Goal: Task Accomplishment & Management: Use online tool/utility

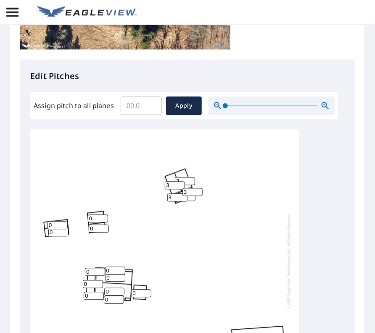
scroll to position [8, 0]
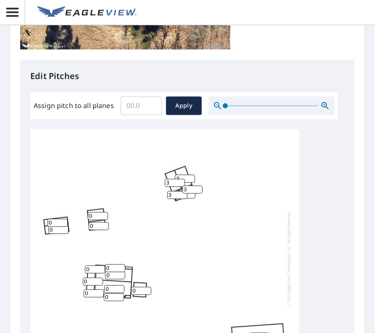
drag, startPoint x: 55, startPoint y: 217, endPoint x: 47, endPoint y: 216, distance: 7.6
click at [47, 219] on input "0" at bounding box center [57, 223] width 20 height 8
type input "3"
drag, startPoint x: 59, startPoint y: 226, endPoint x: 45, endPoint y: 226, distance: 13.4
click at [47, 226] on div "0 0 0 0 3 3 0 0 0 0 3 0 0 0 0 3 3 0 0" at bounding box center [164, 259] width 269 height 264
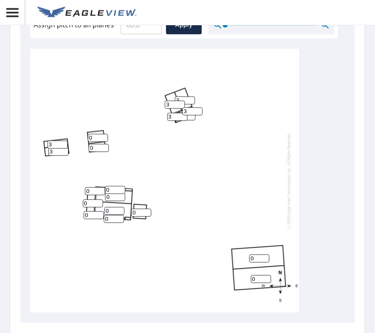
scroll to position [378, 0]
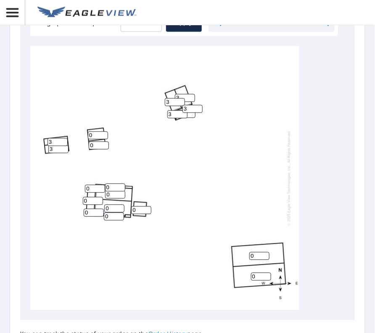
type input "3"
click at [191, 116] on input "0" at bounding box center [185, 114] width 20 height 8
click at [187, 114] on input "0" at bounding box center [185, 114] width 20 height 8
type input "3"
click at [137, 209] on input "0" at bounding box center [141, 210] width 20 height 8
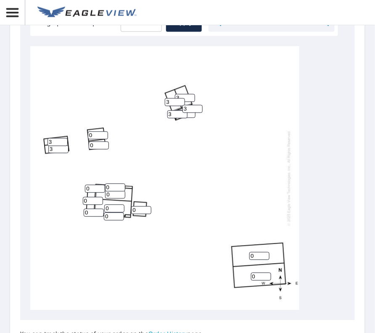
drag, startPoint x: 137, startPoint y: 209, endPoint x: 130, endPoint y: 209, distance: 6.3
click at [130, 209] on div "0 0 0 0 3 3 0 3 0 0 3 0 3 0 0 3 3 0 0" at bounding box center [164, 178] width 269 height 264
type input "1"
click at [111, 194] on input "0" at bounding box center [115, 194] width 20 height 8
drag, startPoint x: 112, startPoint y: 193, endPoint x: 100, endPoint y: 192, distance: 11.9
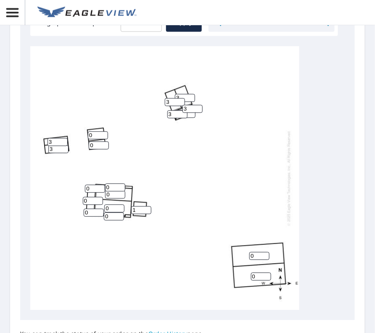
click at [100, 192] on div "0 0 0 0 3 3 0 3 0 1 3 0 3 0 0 3 3 0 0" at bounding box center [164, 178] width 269 height 264
type input "3"
drag, startPoint x: 110, startPoint y: 208, endPoint x: 102, endPoint y: 206, distance: 8.8
click at [102, 207] on div "0 0 0 3 3 3 0 3 0 1 3 0 3 0 0 3 3 0 0" at bounding box center [164, 178] width 269 height 264
type input "3"
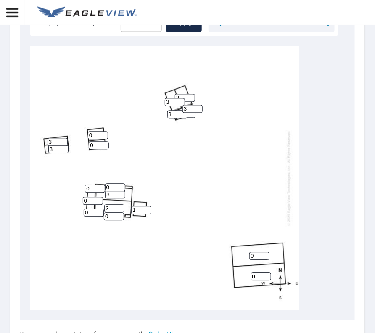
drag, startPoint x: 257, startPoint y: 253, endPoint x: 238, endPoint y: 252, distance: 19.8
click at [237, 254] on div "0 0 3 3 3 3 0 3 0 1 3 0 3 0 0 3 3 0 0" at bounding box center [164, 178] width 269 height 264
type input "3"
drag, startPoint x: 256, startPoint y: 275, endPoint x: 243, endPoint y: 276, distance: 13.0
click at [243, 276] on div "0 3 3 3 3 3 0 3 0 1 3 0 3 0 0 3 3 0 0" at bounding box center [164, 178] width 269 height 264
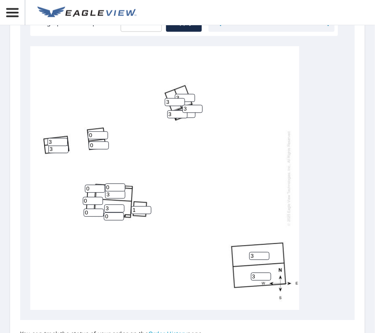
type input "3"
drag, startPoint x: 91, startPoint y: 188, endPoint x: 81, endPoint y: 186, distance: 10.2
click at [81, 186] on div "3 3 3 3 3 3 0 3 0 1 3 0 3 0 0 3 3 0 0" at bounding box center [164, 178] width 269 height 264
type input "3"
drag, startPoint x: 88, startPoint y: 200, endPoint x: 81, endPoint y: 200, distance: 7.1
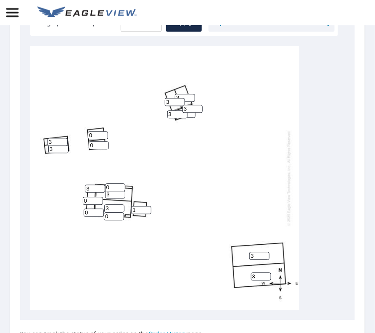
click at [81, 200] on div "3 3 3 3 3 3 0 3 0 1 3 0 3 0 0 3 3 3 0" at bounding box center [164, 178] width 269 height 264
type input "3"
drag, startPoint x: 93, startPoint y: 215, endPoint x: 80, endPoint y: 214, distance: 13.0
click at [80, 215] on div "3 3 3 3 3 3 3 3 0 1 3 0 3 0 0 3 3 3 0" at bounding box center [164, 178] width 269 height 264
type input "3"
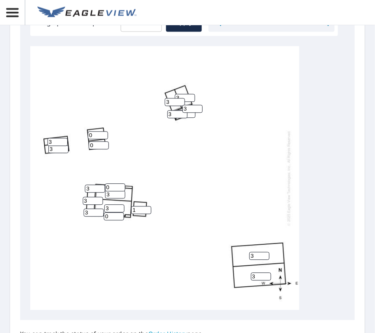
drag, startPoint x: 109, startPoint y: 186, endPoint x: 101, endPoint y: 191, distance: 10.0
click at [100, 188] on div "3 3 3 3 3 3 3 3 0 1 3 0 3 0 0 3 3 3 3" at bounding box center [164, 178] width 269 height 264
type input "24"
drag, startPoint x: 110, startPoint y: 215, endPoint x: 100, endPoint y: 218, distance: 11.2
click at [100, 218] on div "3 3 3 3 3 3 3 3 0 1 3 0 3 0 24 3 3 3 3" at bounding box center [164, 178] width 269 height 264
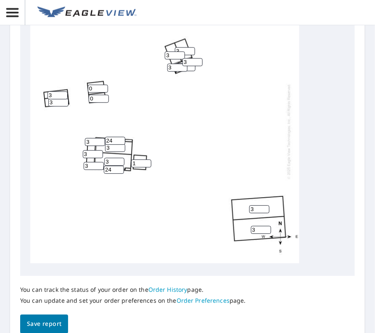
scroll to position [473, 0]
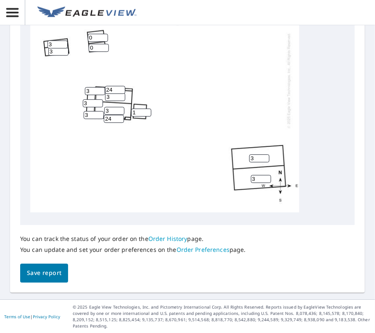
type input "24"
click at [55, 275] on span "Save report" at bounding box center [44, 273] width 34 height 11
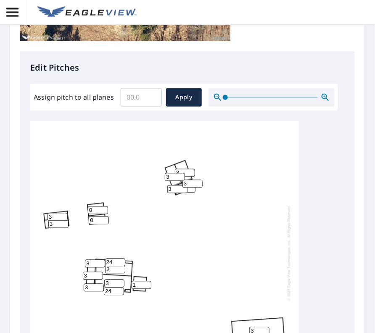
scroll to position [346, 0]
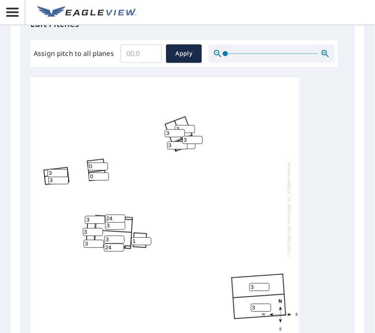
click at [93, 166] on input "0" at bounding box center [98, 167] width 20 height 8
drag, startPoint x: 91, startPoint y: 167, endPoint x: 81, endPoint y: 166, distance: 10.2
click at [82, 167] on div "3 3 3 3 3 3 3 3 0 1 3 0 3 24 24 3 3 3 3" at bounding box center [164, 209] width 269 height 264
type input "3"
drag, startPoint x: 96, startPoint y: 178, endPoint x: 83, endPoint y: 178, distance: 13.0
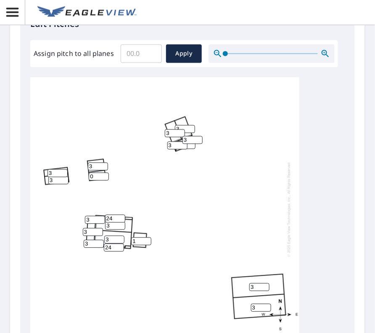
click at [85, 179] on div "3 3 3 3 3 3 3 3 3 1 3 0 3 24 24 3 3 3 3" at bounding box center [164, 209] width 269 height 264
type input "3"
click at [184, 58] on span "Apply" at bounding box center [184, 54] width 22 height 11
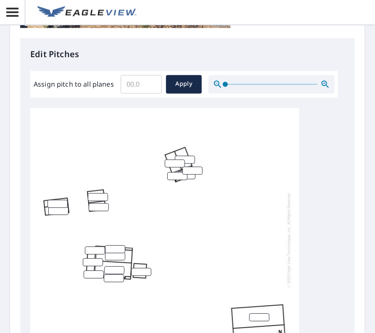
scroll to position [376, 0]
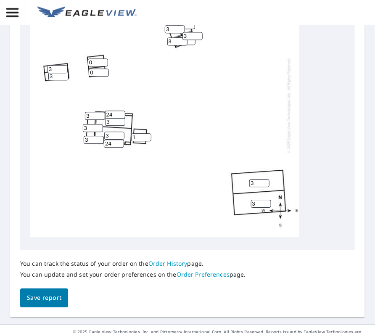
scroll to position [473, 0]
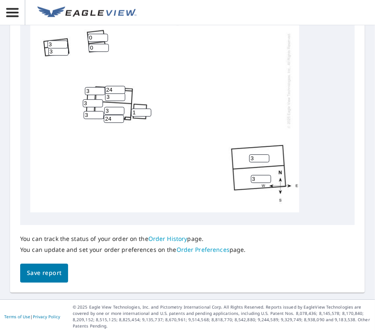
drag, startPoint x: 96, startPoint y: 33, endPoint x: 80, endPoint y: 33, distance: 15.5
click at [80, 33] on div "3 3 3 3 3 3 3 3 0 1 3 0 3 24 24 3 3 3 3" at bounding box center [164, 80] width 269 height 264
type input "3"
drag, startPoint x: 98, startPoint y: 43, endPoint x: 89, endPoint y: 41, distance: 9.5
click at [89, 44] on input "0" at bounding box center [99, 48] width 20 height 8
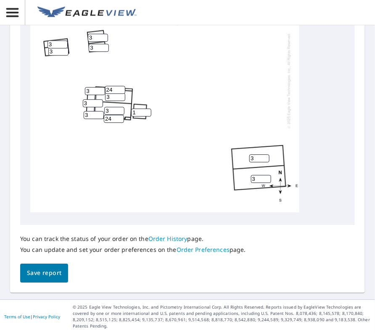
type input "3"
click at [43, 274] on span "Save report" at bounding box center [44, 273] width 34 height 11
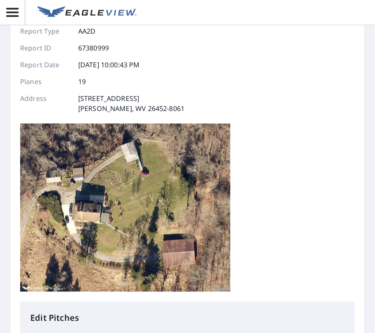
scroll to position [0, 0]
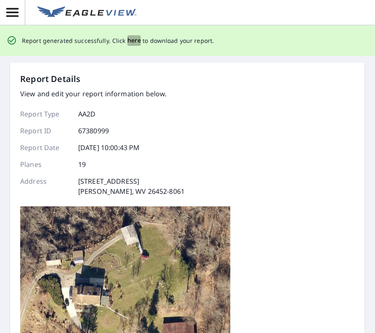
click at [129, 41] on span "here" at bounding box center [134, 40] width 14 height 11
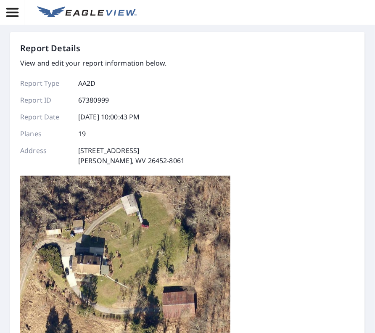
drag, startPoint x: 99, startPoint y: 47, endPoint x: 105, endPoint y: 45, distance: 6.6
click at [100, 47] on div "Report Details" at bounding box center [102, 48] width 164 height 13
